Goal: Check status

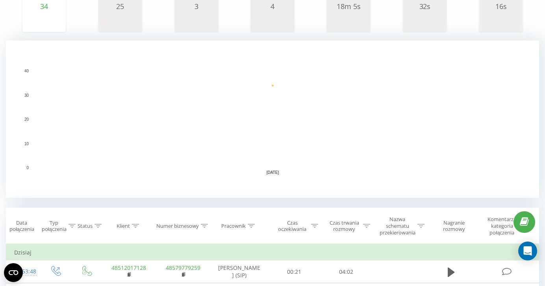
scroll to position [159, 0]
